Goal: Task Accomplishment & Management: Manage account settings

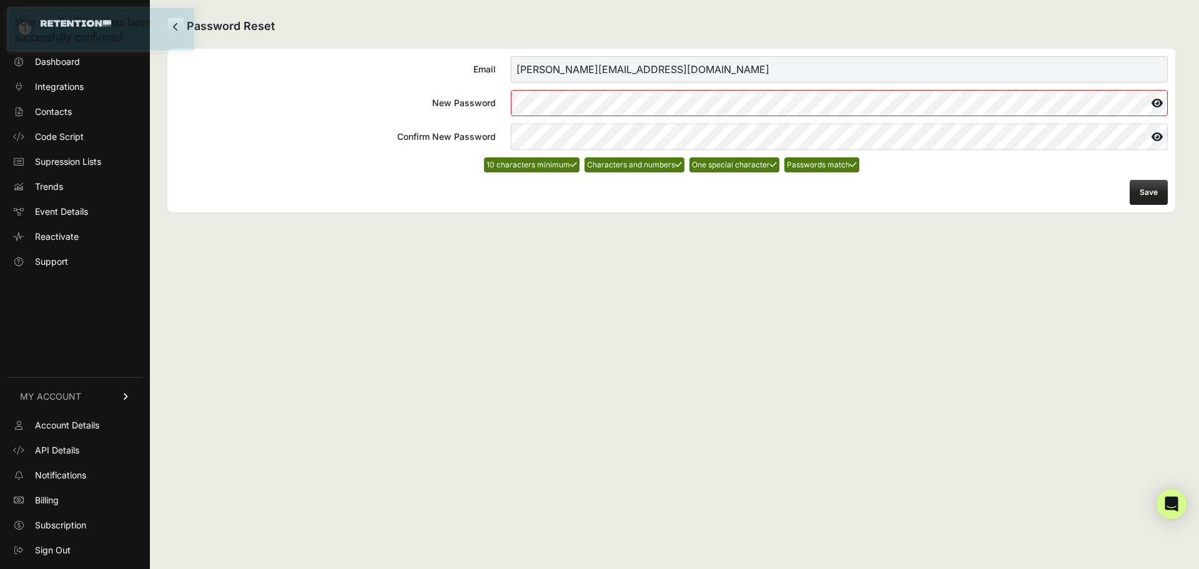
click at [1149, 189] on button "Save" at bounding box center [1149, 192] width 38 height 25
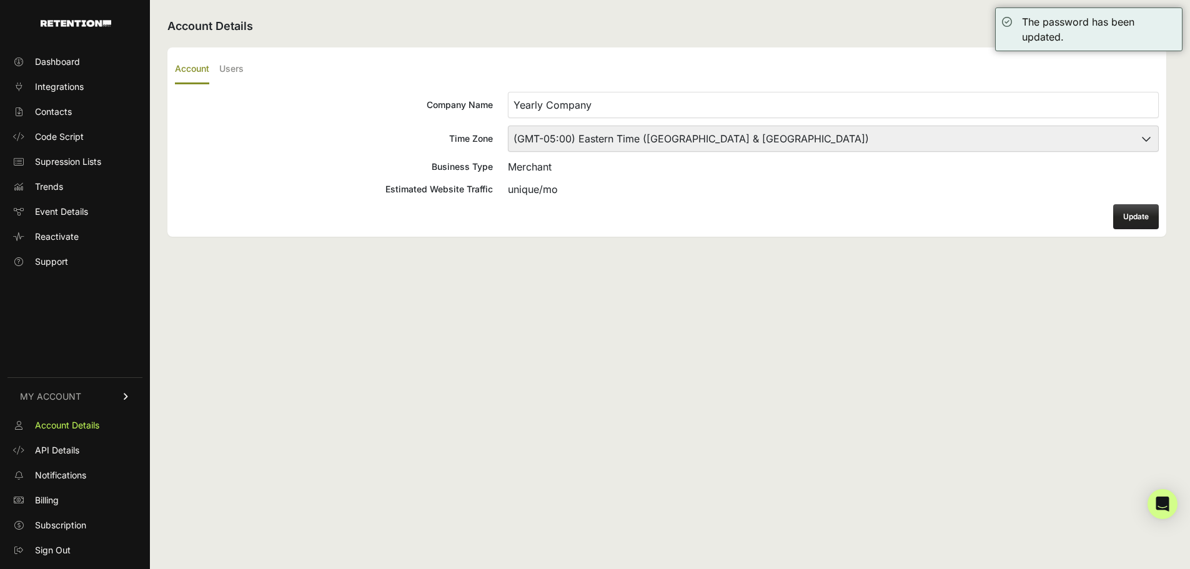
click at [933, 311] on div "Account Details Account Users Company Name Yearly Company Time Zone (GMT-10:00)…" at bounding box center [667, 284] width 1034 height 569
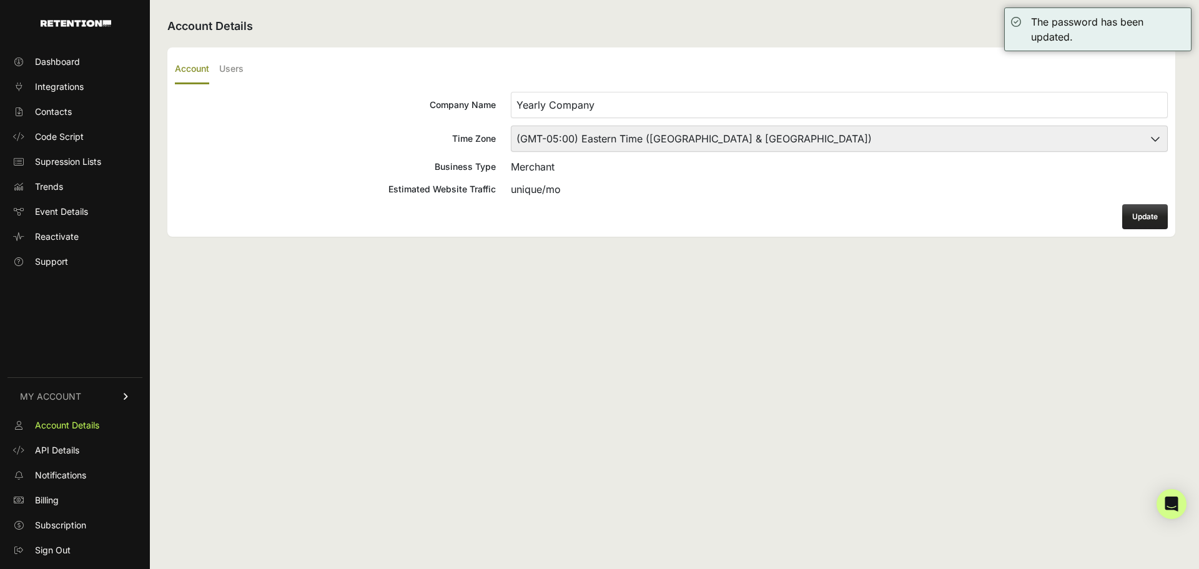
click at [940, 137] on select "(GMT-10:00) America/Adak (GMT-10:00) Hawaii (GMT-09:00) Alaska (GMT-09:00) Amer…" at bounding box center [839, 139] width 657 height 26
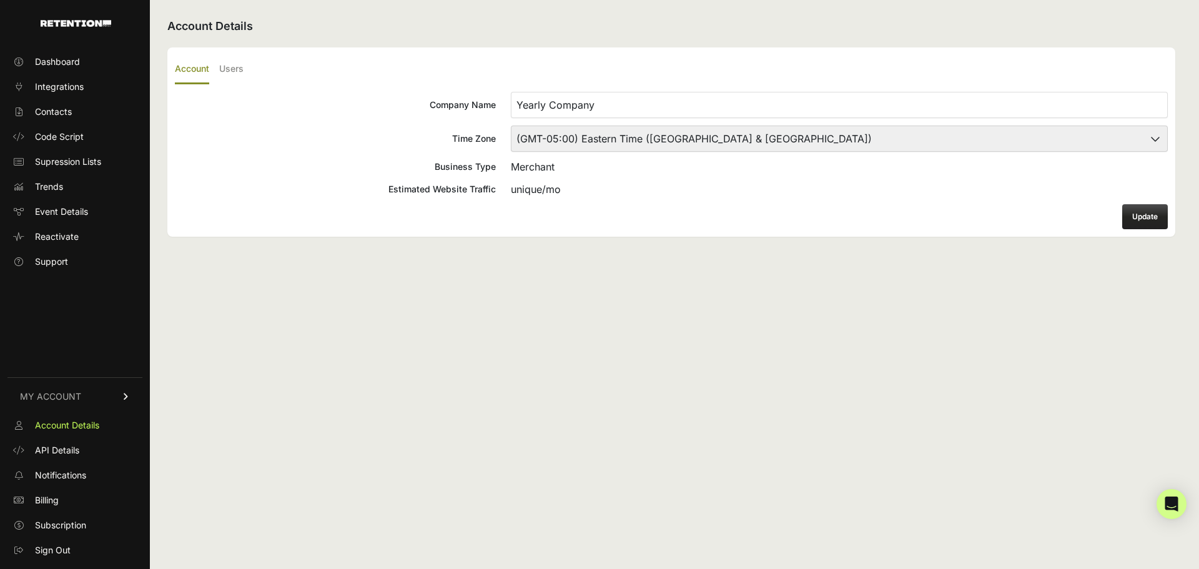
select select "Central Time (US & Canada)"
click at [511, 126] on select "(GMT-10:00) America/Adak (GMT-10:00) Hawaii (GMT-09:00) Alaska (GMT-09:00) Amer…" at bounding box center [839, 139] width 657 height 26
click at [1142, 215] on button "Update" at bounding box center [1145, 216] width 46 height 25
